Goal: Find specific page/section: Find specific page/section

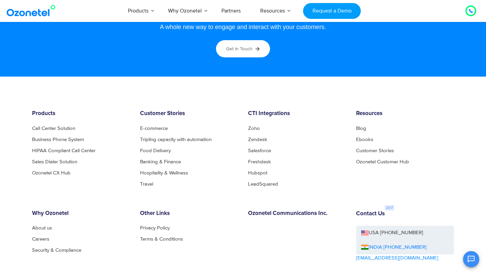
scroll to position [3691, 0]
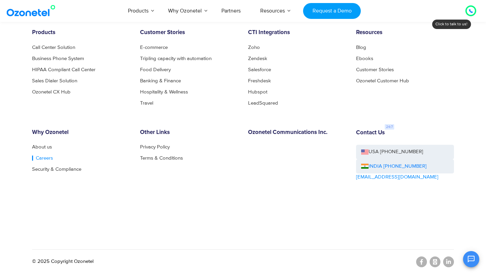
click at [43, 160] on link "Careers" at bounding box center [42, 157] width 21 height 5
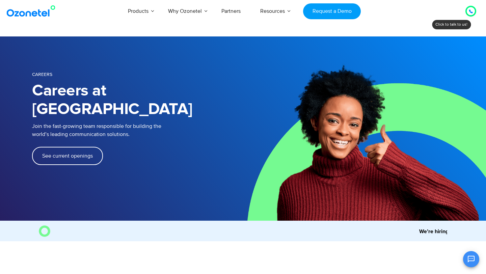
click at [57, 153] on span "See current openings" at bounding box center [67, 155] width 51 height 5
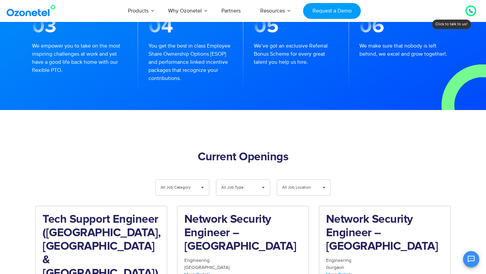
scroll to position [630, 0]
